Goal: Find specific page/section: Find specific page/section

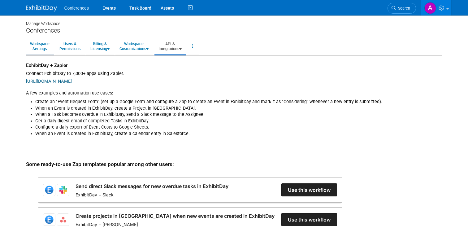
click at [44, 44] on link "Workspace Settings" at bounding box center [40, 46] width 28 height 15
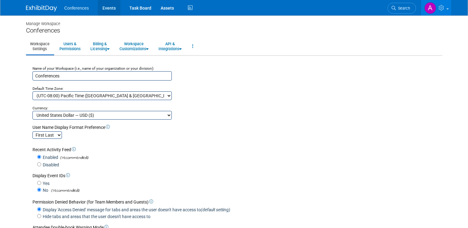
click at [111, 8] on link "Events" at bounding box center [109, 7] width 23 height 15
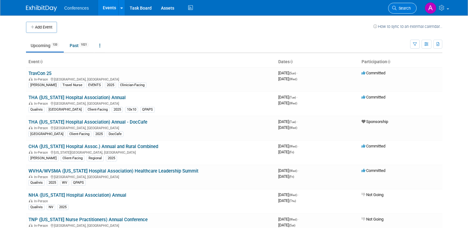
click at [402, 8] on span "Search" at bounding box center [403, 8] width 14 height 5
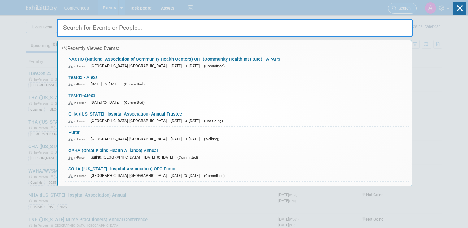
paste input "11149745"
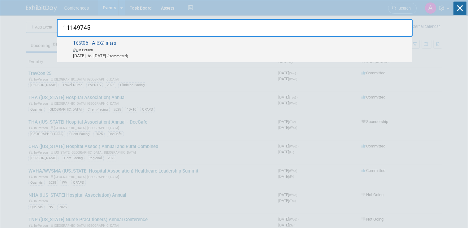
type input "11149745"
click at [103, 43] on span "Test05 - Alexa (Past) In-Person Aug 14, 2025 to Aug 16, 2025 (Committed)" at bounding box center [239, 49] width 337 height 19
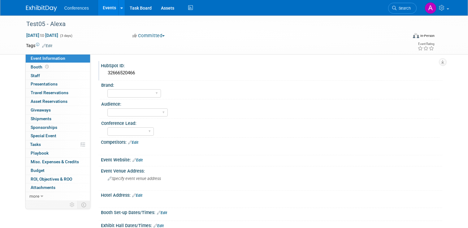
click at [117, 74] on div "32666520466" at bounding box center [271, 73] width 332 height 10
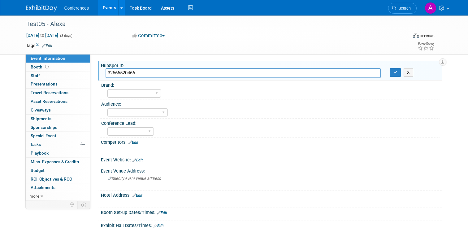
click at [117, 74] on input "32666520466" at bounding box center [242, 73] width 275 height 10
